Goal: Information Seeking & Learning: Find specific page/section

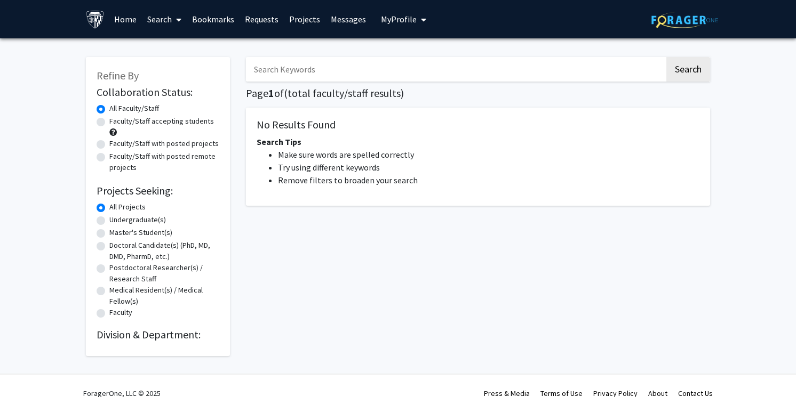
click at [654, 23] on img at bounding box center [684, 20] width 67 height 17
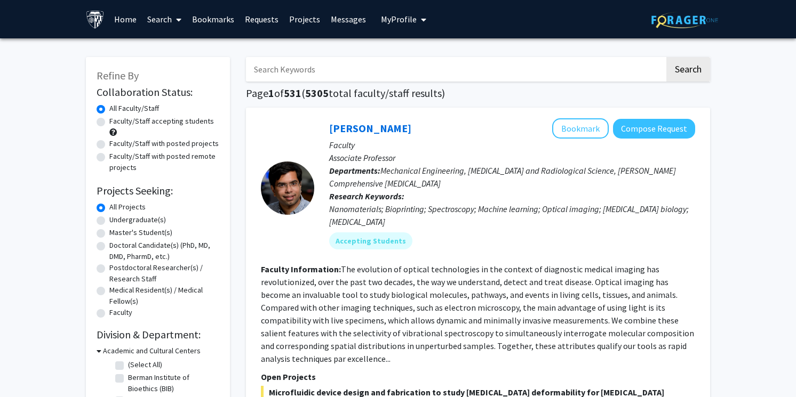
click at [355, 62] on input "Search Keywords" at bounding box center [455, 69] width 419 height 25
click at [355, 62] on input "clinic" at bounding box center [455, 69] width 419 height 25
click at [353, 67] on input "clinic" at bounding box center [455, 69] width 419 height 25
click at [666, 57] on button "Search" at bounding box center [688, 69] width 44 height 25
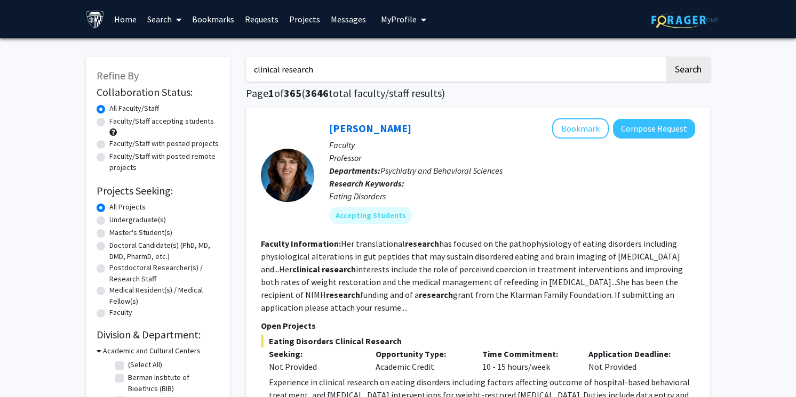
click at [310, 75] on input "clinical research" at bounding box center [455, 69] width 419 height 25
click at [303, 69] on input "clinical research" at bounding box center [455, 69] width 419 height 25
type input "clinical"
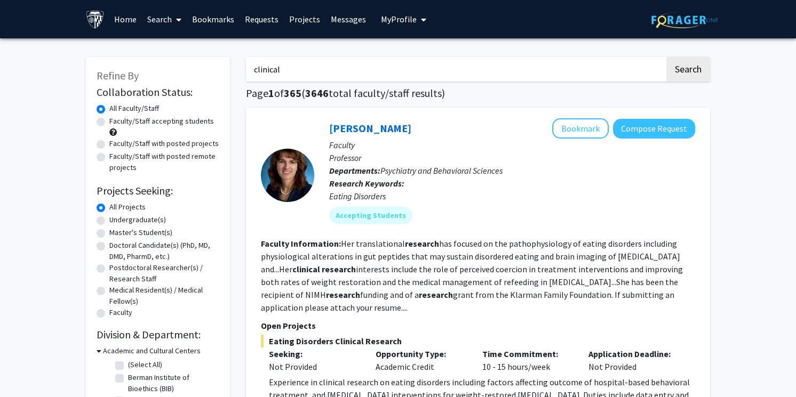
click at [666, 57] on button "Search" at bounding box center [688, 69] width 44 height 25
